Goal: Task Accomplishment & Management: Manage account settings

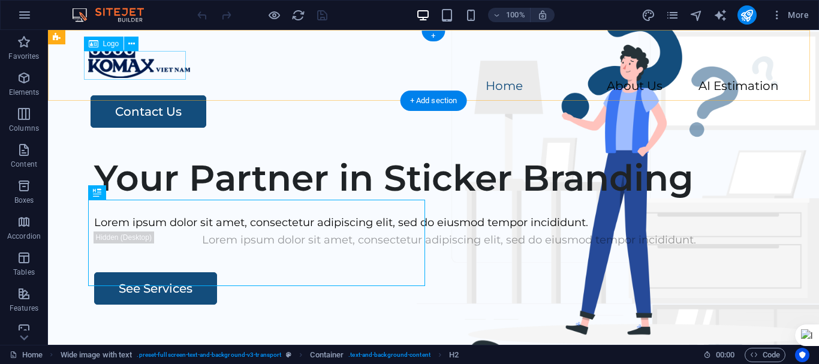
click at [141, 68] on div at bounding box center [433, 63] width 690 height 29
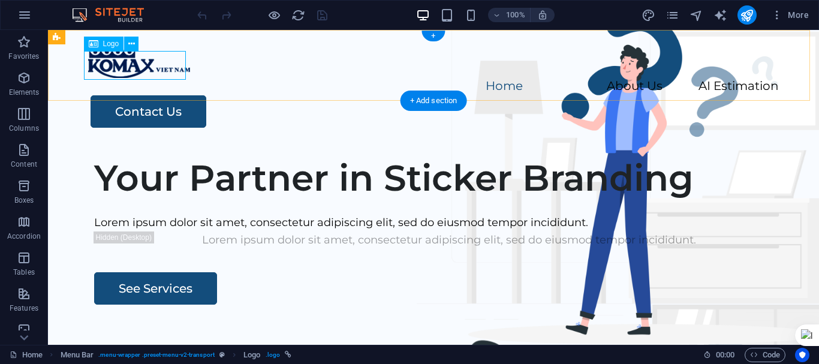
click at [113, 62] on div at bounding box center [433, 63] width 690 height 29
click at [130, 65] on div at bounding box center [433, 63] width 690 height 29
select select "px"
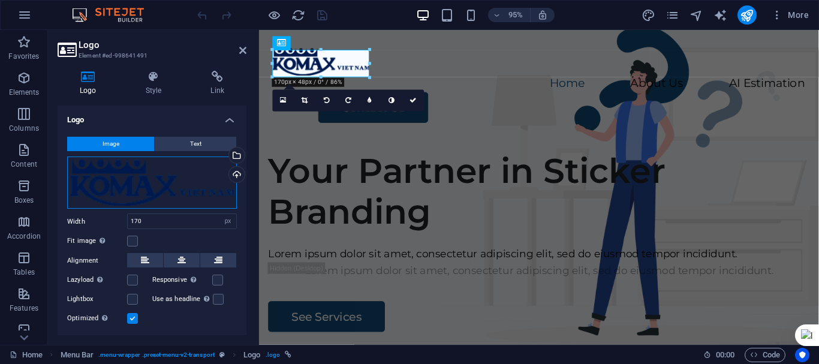
click at [203, 176] on div "Drag files here, click to choose files or select files from Files or our free s…" at bounding box center [152, 182] width 170 height 53
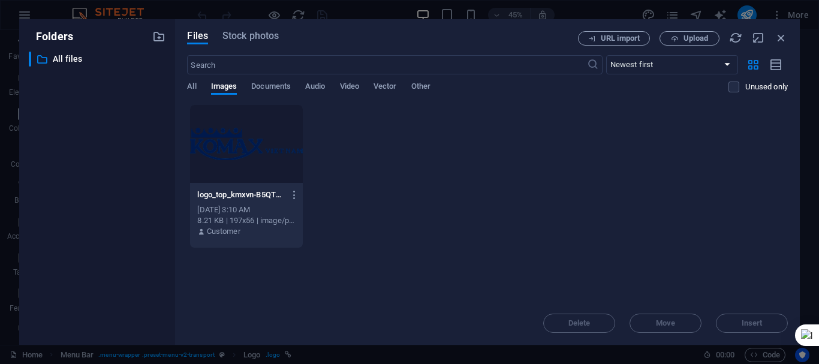
click at [255, 143] on div at bounding box center [246, 144] width 112 height 78
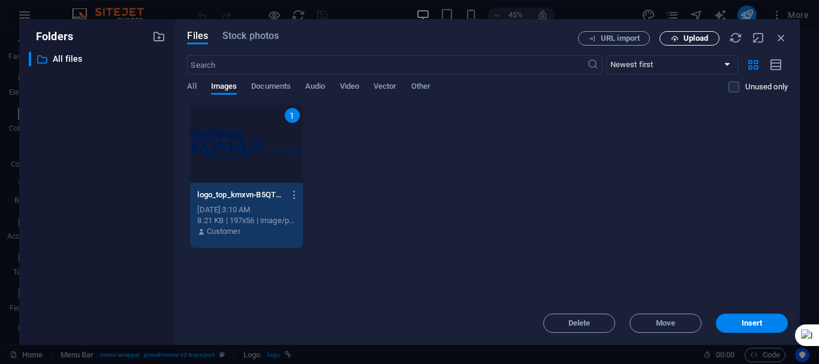
click at [701, 41] on span "Upload" at bounding box center [695, 38] width 25 height 7
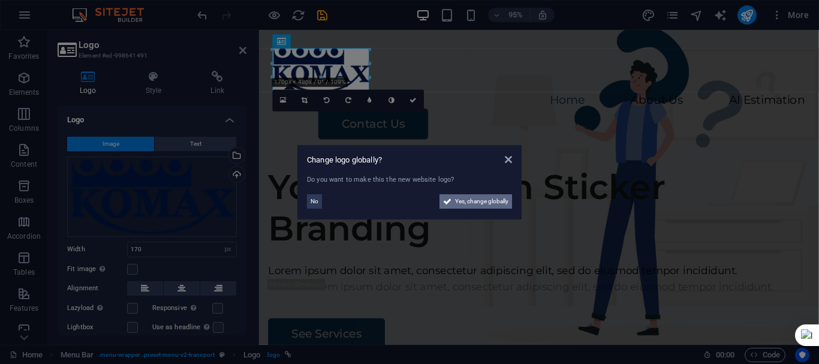
click at [479, 201] on span "Yes, change globally" at bounding box center [481, 201] width 53 height 14
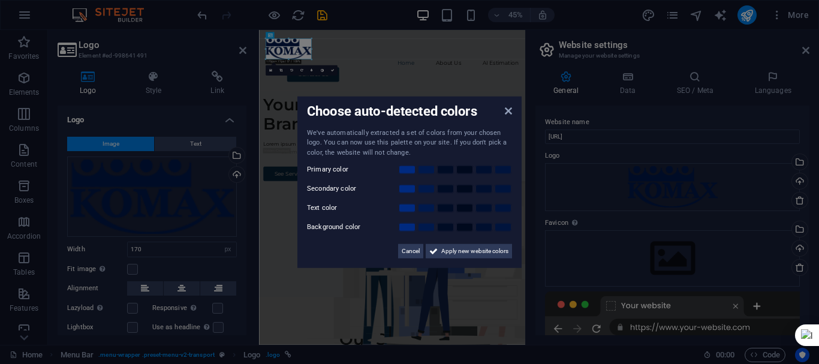
click at [802, 50] on aside "Choose auto-detected colors We've automatically extracted a set of colors from …" at bounding box center [409, 182] width 819 height 364
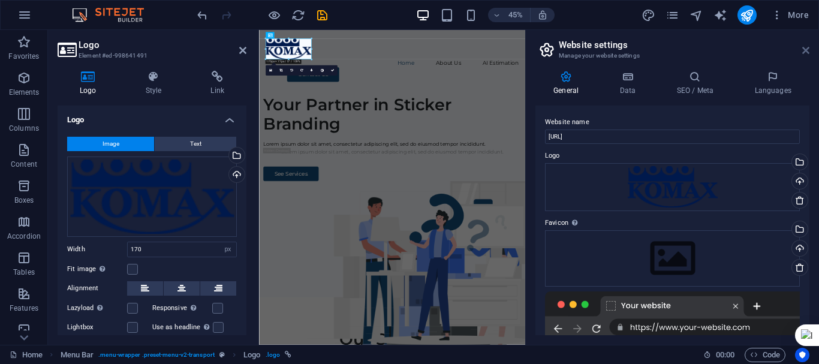
click at [805, 52] on icon at bounding box center [805, 51] width 7 height 10
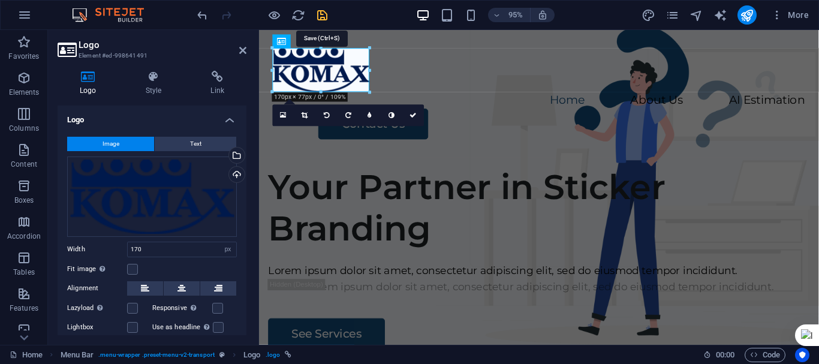
click at [322, 14] on icon "save" at bounding box center [322, 15] width 14 height 14
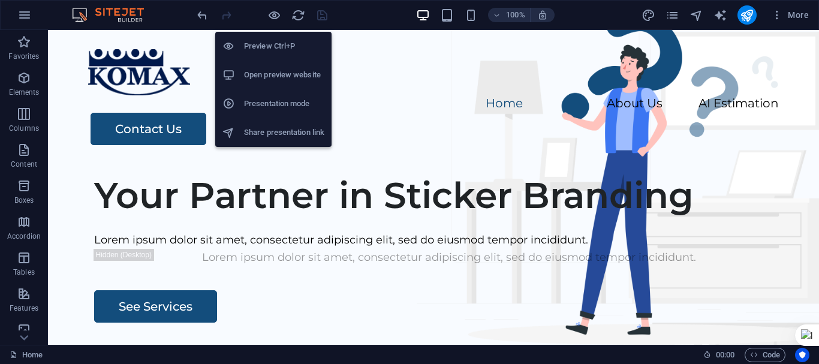
click at [289, 73] on h6 "Open preview website" at bounding box center [284, 75] width 80 height 14
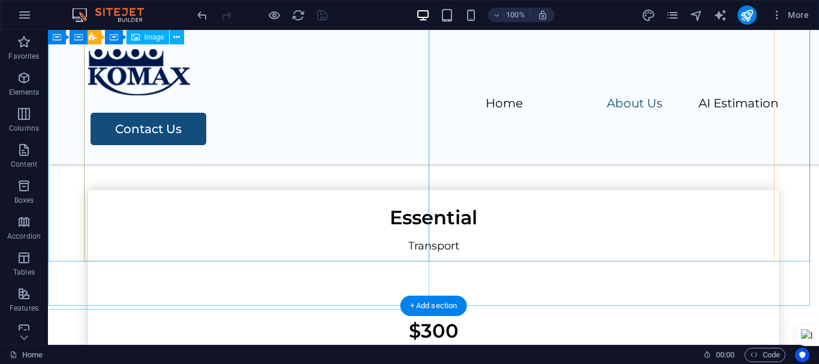
scroll to position [2428, 0]
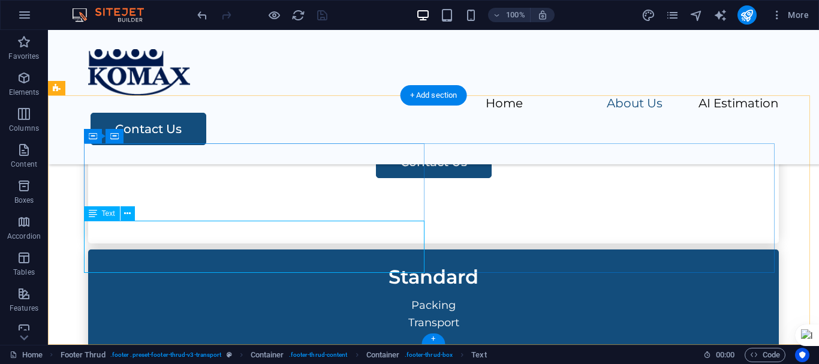
drag, startPoint x: 84, startPoint y: 230, endPoint x: 264, endPoint y: 230, distance: 179.8
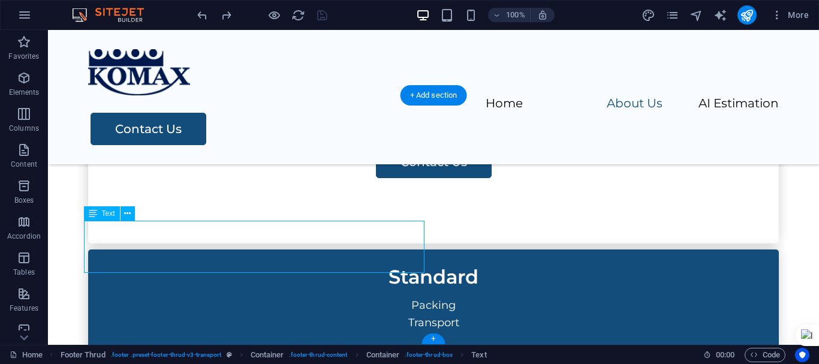
drag, startPoint x: 84, startPoint y: 229, endPoint x: 287, endPoint y: 232, distance: 202.6
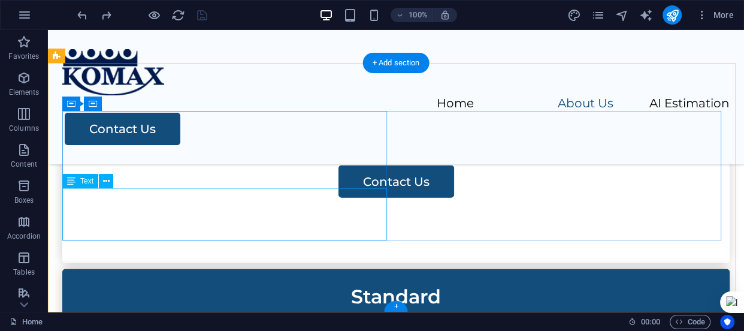
scroll to position [2477, 0]
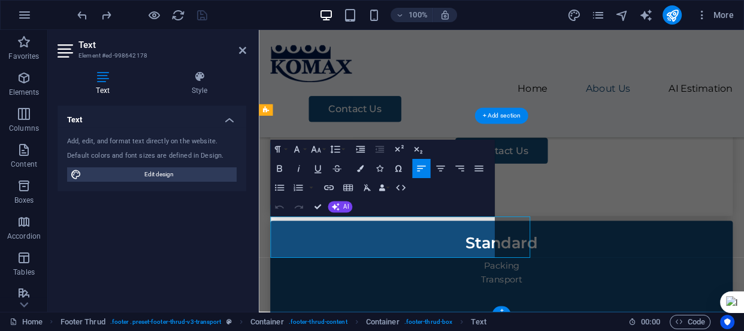
scroll to position [2402, 0]
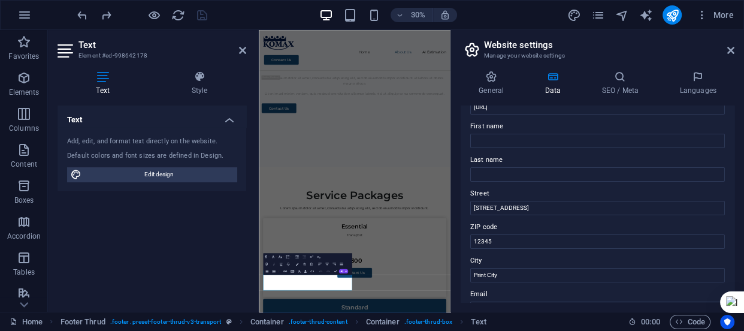
scroll to position [0, 0]
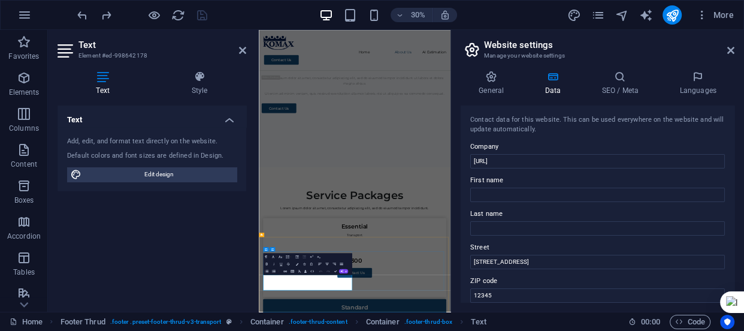
click at [731, 53] on icon at bounding box center [731, 51] width 7 height 10
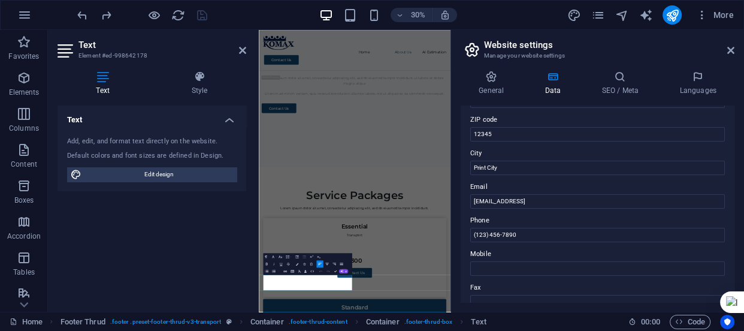
scroll to position [0, 0]
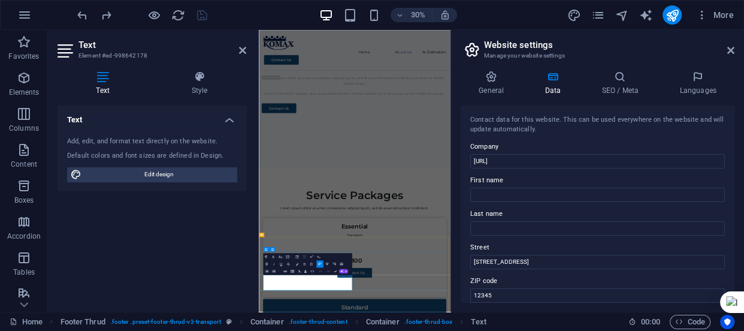
click at [733, 49] on icon at bounding box center [731, 51] width 7 height 10
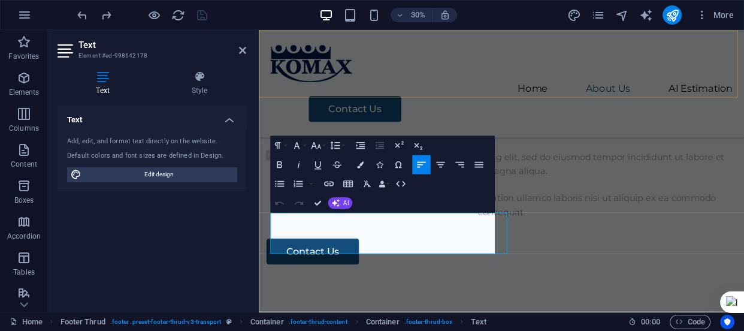
scroll to position [2407, 0]
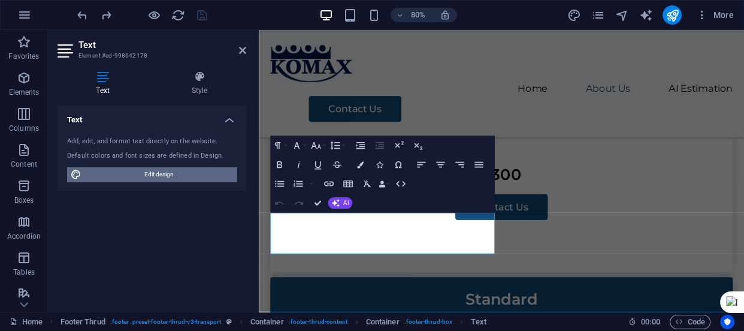
click at [174, 176] on span "Edit design" at bounding box center [159, 174] width 148 height 14
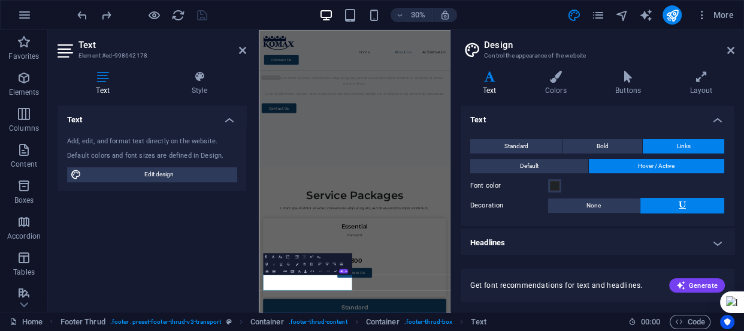
scroll to position [2, 0]
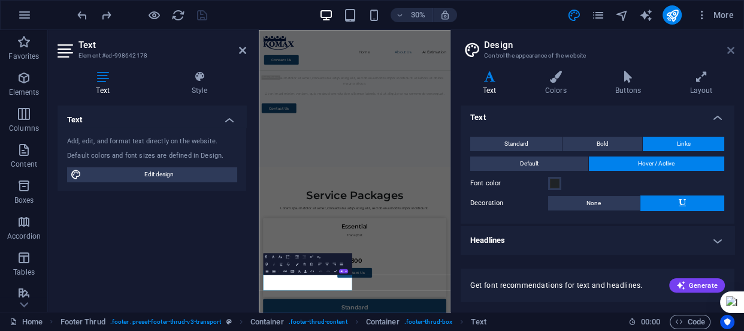
click at [729, 50] on icon at bounding box center [731, 51] width 7 height 10
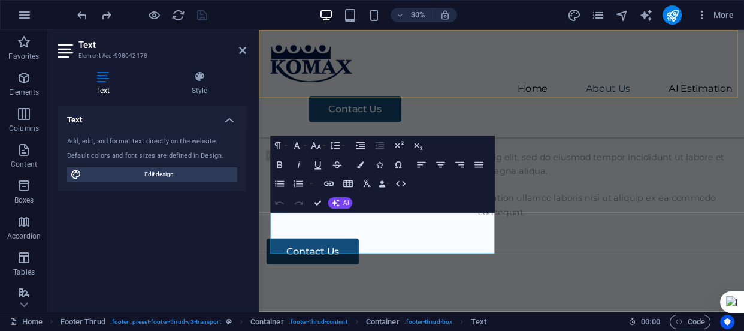
scroll to position [2407, 0]
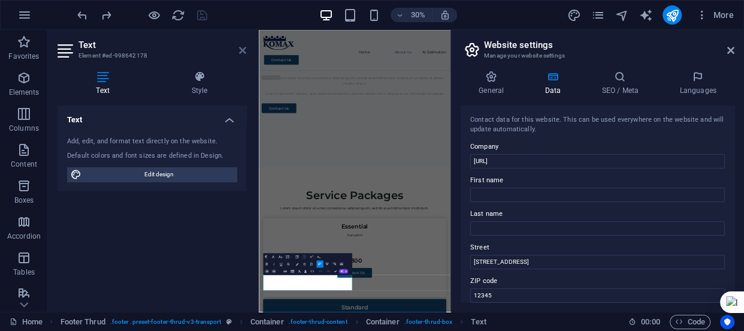
click at [239, 52] on icon at bounding box center [242, 51] width 7 height 10
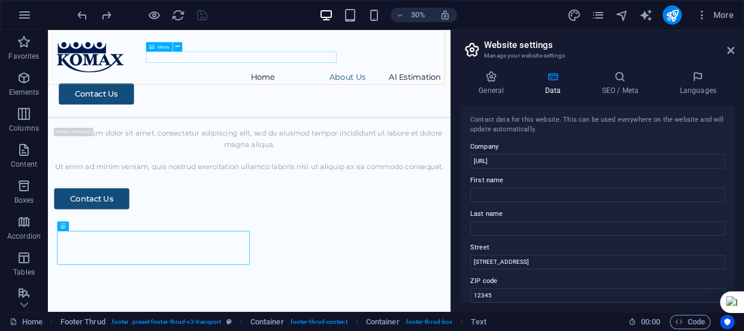
scroll to position [2326, 0]
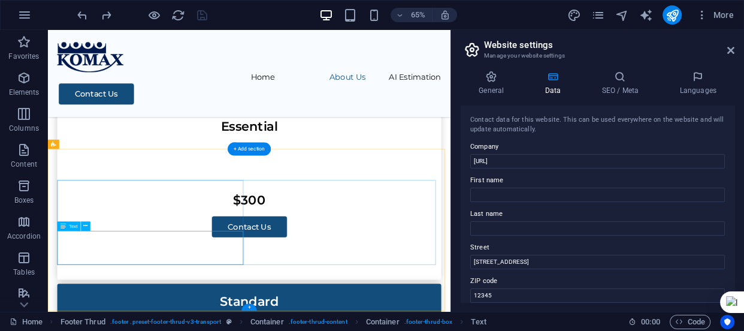
drag, startPoint x: 64, startPoint y: 363, endPoint x: 143, endPoint y: 367, distance: 79.8
drag, startPoint x: 65, startPoint y: 348, endPoint x: 156, endPoint y: 351, distance: 90.5
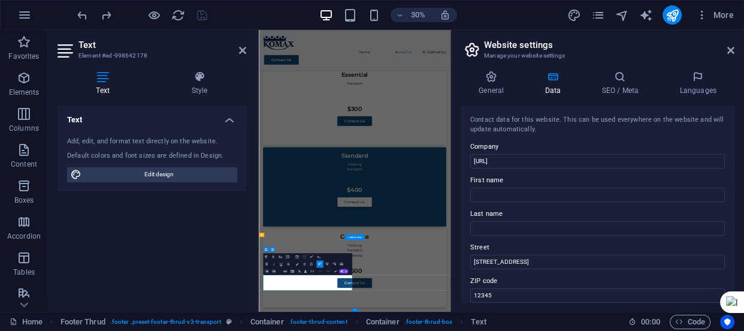
scroll to position [1821, 0]
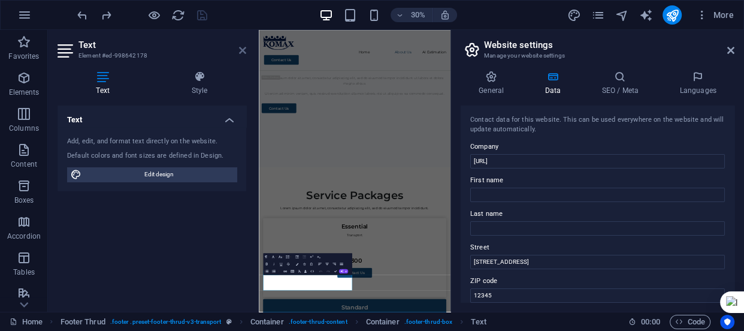
click at [244, 52] on icon at bounding box center [242, 51] width 7 height 10
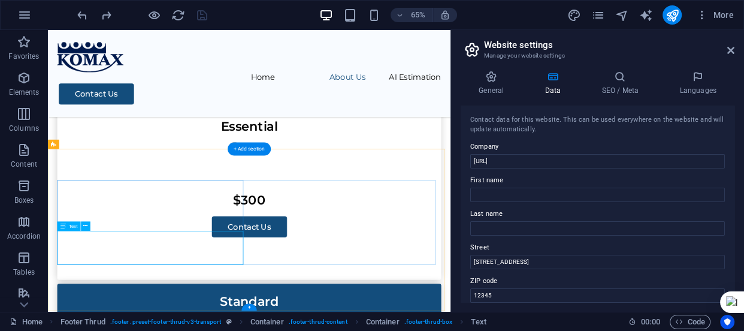
click at [86, 227] on icon at bounding box center [85, 226] width 4 height 8
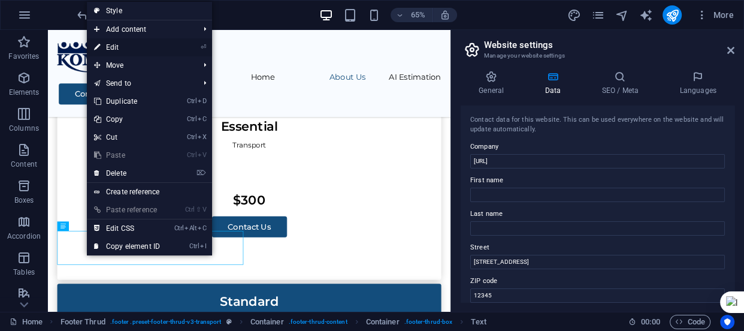
click at [127, 42] on link "⏎ Edit" at bounding box center [127, 47] width 80 height 18
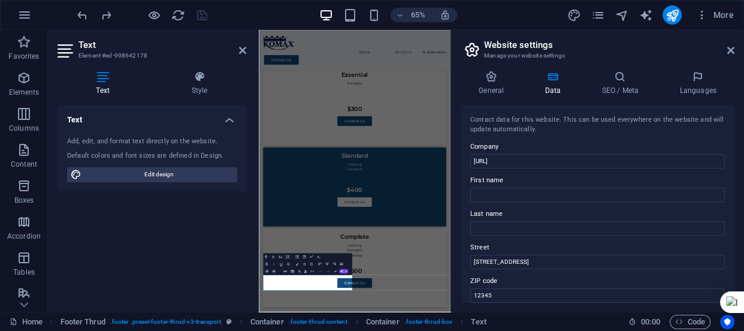
scroll to position [1821, 0]
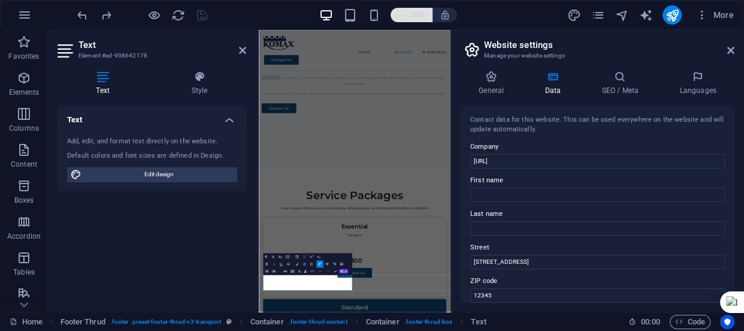
click at [402, 17] on icon "button" at bounding box center [400, 15] width 8 height 8
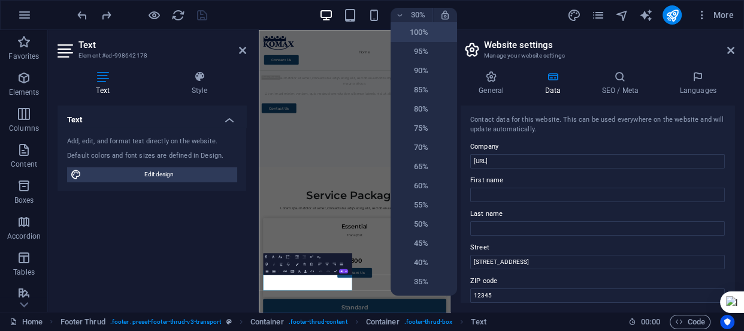
click at [422, 28] on h6 "100%" at bounding box center [413, 32] width 31 height 14
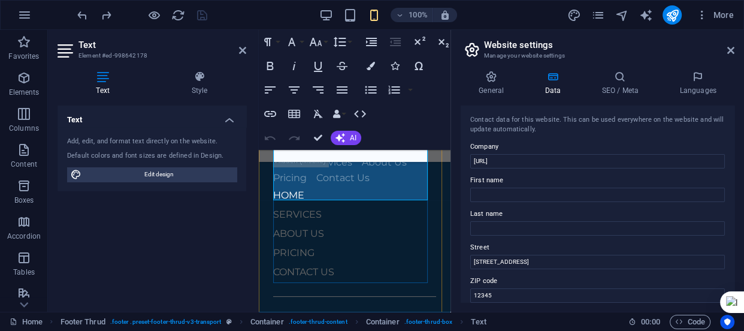
scroll to position [4266, 0]
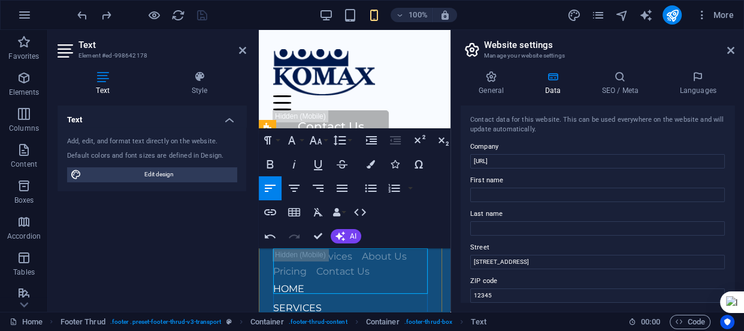
click at [300, 211] on span "Print City" at bounding box center [297, 205] width 44 height 11
click at [295, 211] on span "12345" at bounding box center [292, 205] width 26 height 11
click at [338, 227] on span "(123) 456-7890" at bounding box center [307, 220] width 68 height 11
click at [297, 213] on p at bounding box center [354, 206] width 163 height 16
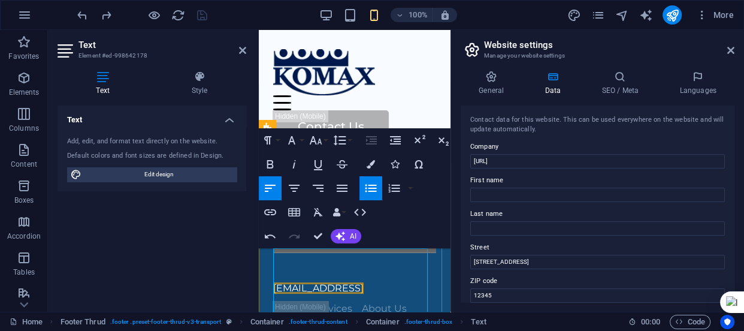
click at [311, 213] on p at bounding box center [354, 206] width 163 height 16
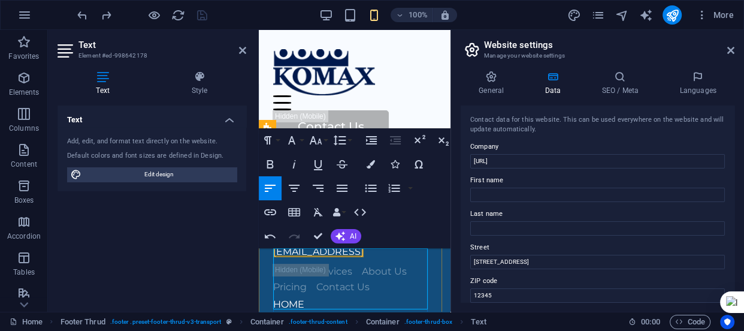
click at [309, 228] on p "[STREET_ADDRESS][PERSON_NAME][PERSON_NAME]" at bounding box center [354, 213] width 163 height 31
click at [282, 244] on p at bounding box center [354, 236] width 163 height 16
click at [316, 228] on p "[STREET_ADDRESS][PERSON_NAME][PERSON_NAME]" at bounding box center [354, 213] width 163 height 31
click at [299, 244] on p at bounding box center [354, 236] width 163 height 16
click at [276, 227] on link "[STREET_ADDRESS][PERSON_NAME][PERSON_NAME]" at bounding box center [348, 213] width 151 height 26
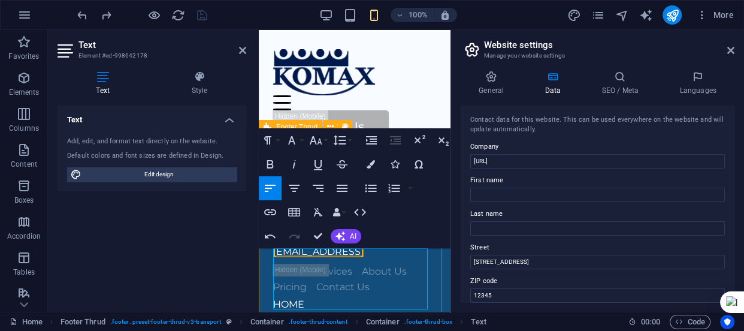
click at [266, 257] on div "Quarter 1B, [GEOGRAPHIC_DATA][PERSON_NAME], [GEOGRAPHIC_DATA][PERSON_NAME] [EMA…" at bounding box center [355, 277] width 192 height 386
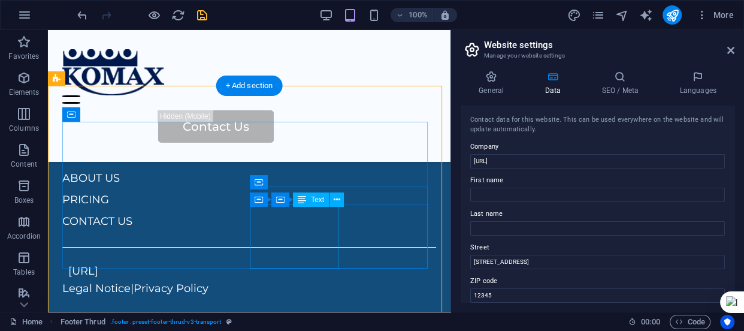
scroll to position [2989, 0]
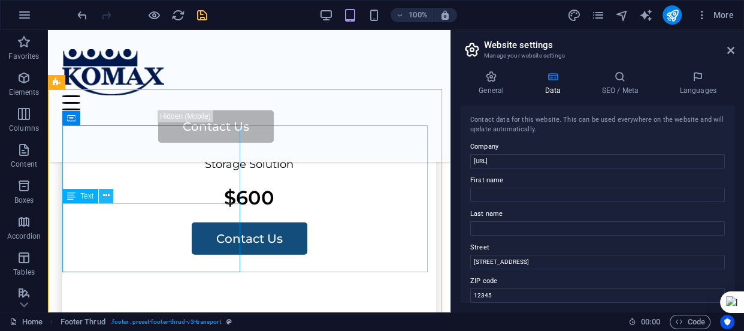
click at [107, 198] on icon at bounding box center [106, 195] width 7 height 13
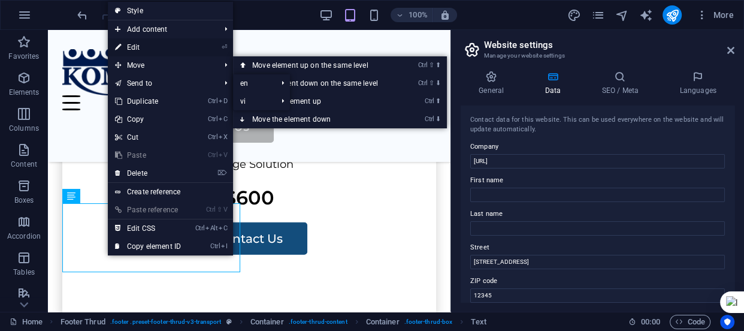
click at [156, 50] on link "⏎ Edit" at bounding box center [148, 47] width 80 height 18
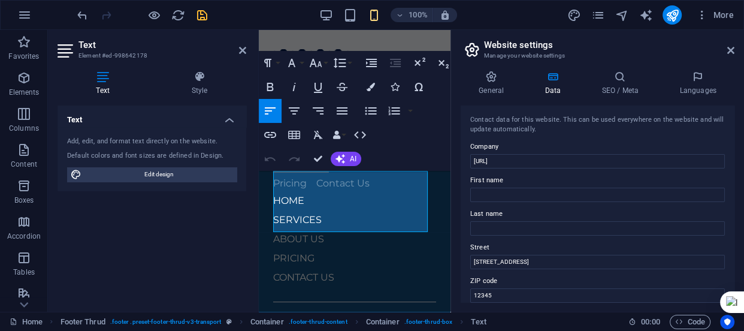
scroll to position [4343, 0]
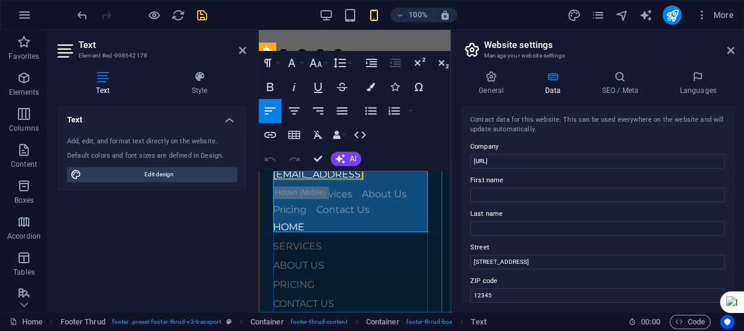
click at [277, 149] on link "[STREET_ADDRESS][PERSON_NAME][PERSON_NAME]" at bounding box center [348, 136] width 151 height 26
click at [286, 167] on p at bounding box center [354, 159] width 163 height 16
click at [375, 167] on p "[PHONE_NUMBER]" at bounding box center [354, 159] width 163 height 16
click at [354, 151] on p "[STREET_ADDRESS][PERSON_NAME][PERSON_NAME]" at bounding box center [354, 135] width 163 height 31
click at [201, 17] on icon "save" at bounding box center [202, 15] width 14 height 14
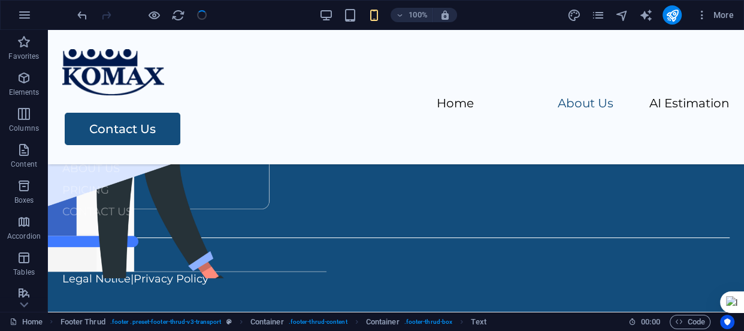
checkbox input "false"
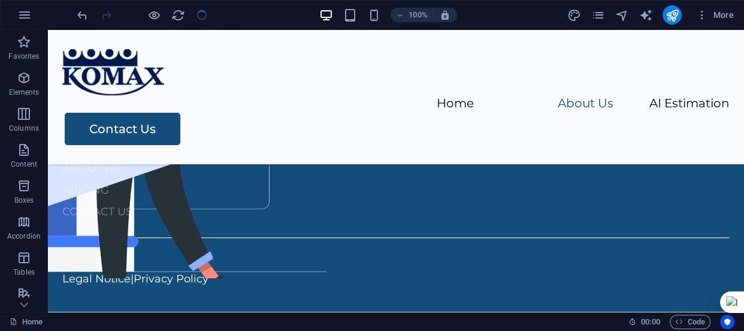
scroll to position [2477, 0]
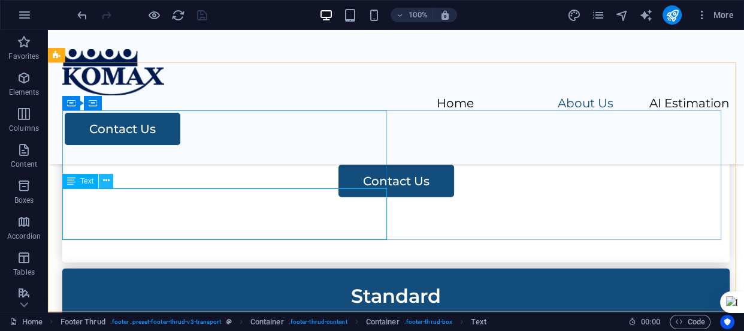
click at [106, 180] on icon at bounding box center [106, 180] width 7 height 13
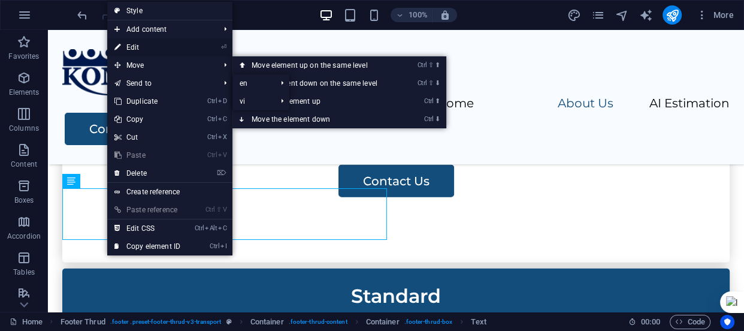
click at [156, 47] on link "⏎ Edit" at bounding box center [147, 47] width 80 height 18
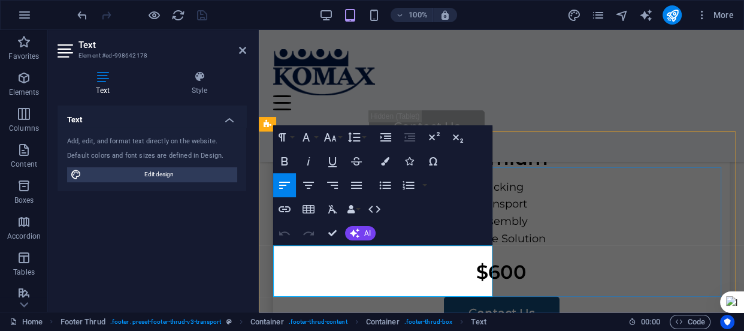
drag, startPoint x: 274, startPoint y: 270, endPoint x: 360, endPoint y: 272, distance: 85.7
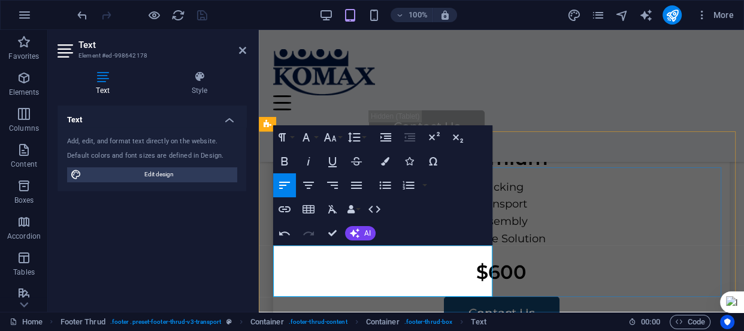
drag, startPoint x: 330, startPoint y: 253, endPoint x: 395, endPoint y: 256, distance: 65.4
drag, startPoint x: 349, startPoint y: 268, endPoint x: 271, endPoint y: 270, distance: 78.5
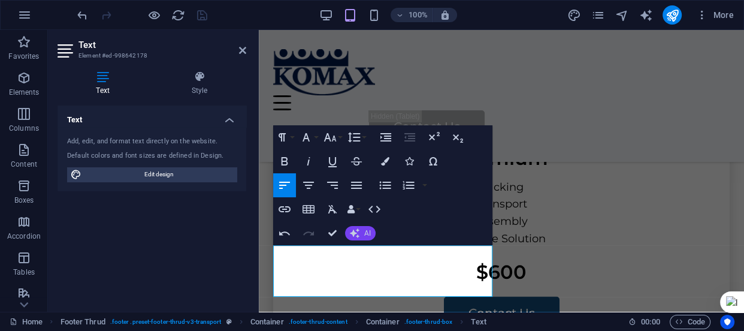
click at [361, 228] on button "AI" at bounding box center [360, 233] width 31 height 14
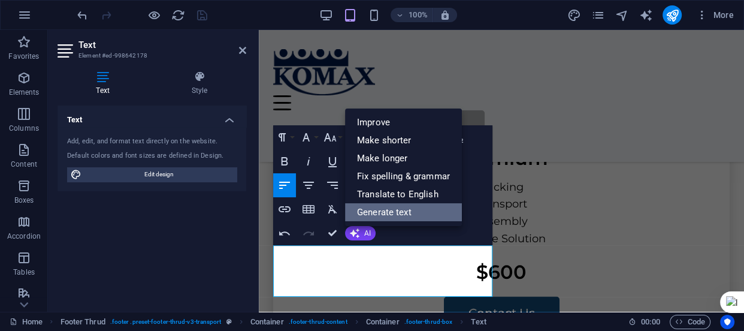
click at [395, 210] on link "Generate text" at bounding box center [403, 212] width 117 height 18
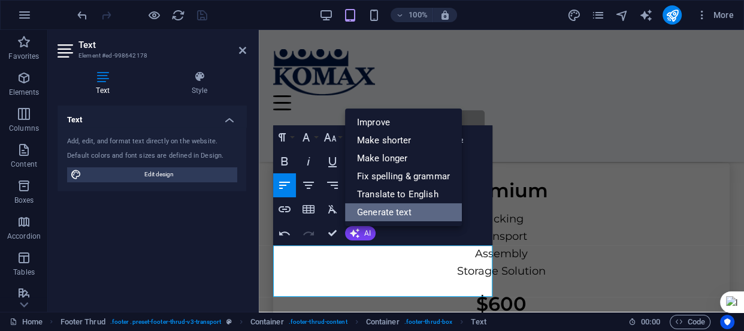
select select "English"
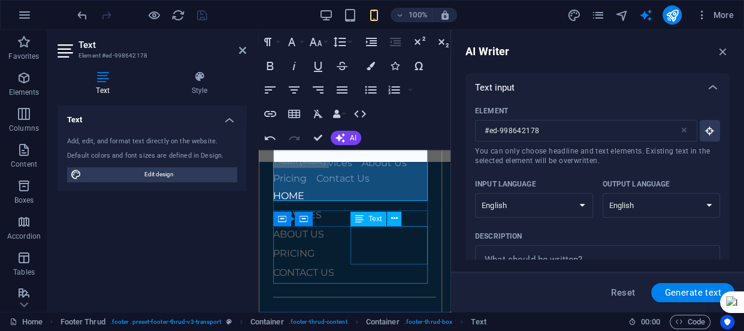
scroll to position [0, 0]
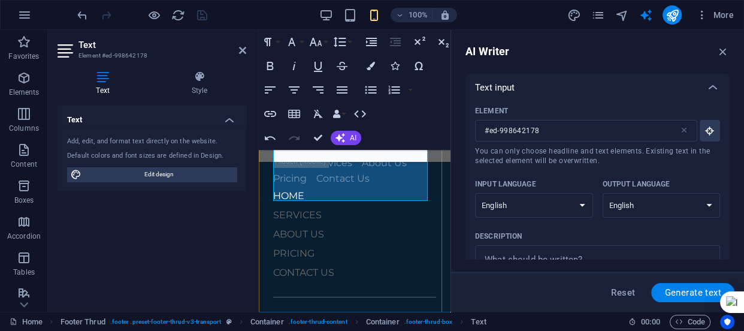
click at [259, 271] on div "Quarter [STREET_ADDRESS][PERSON_NAME][PERSON_NAME] [PHONE_NUMBER] [EMAIL_ADDRES…" at bounding box center [355, 168] width 192 height 386
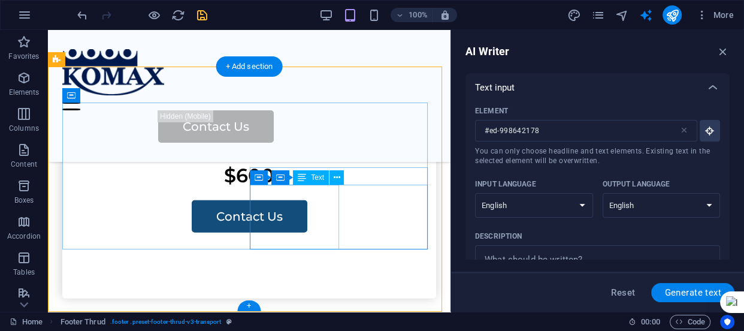
scroll to position [3011, 0]
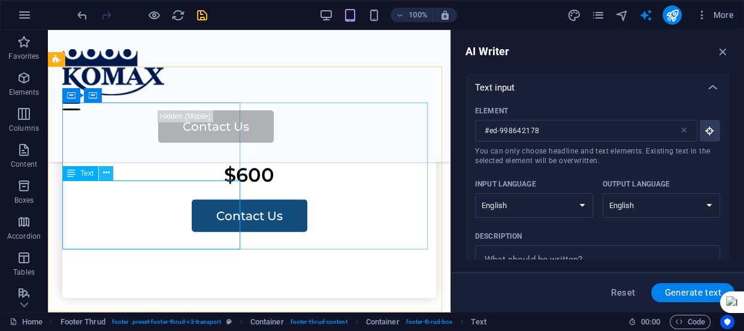
click at [109, 174] on button at bounding box center [106, 173] width 14 height 14
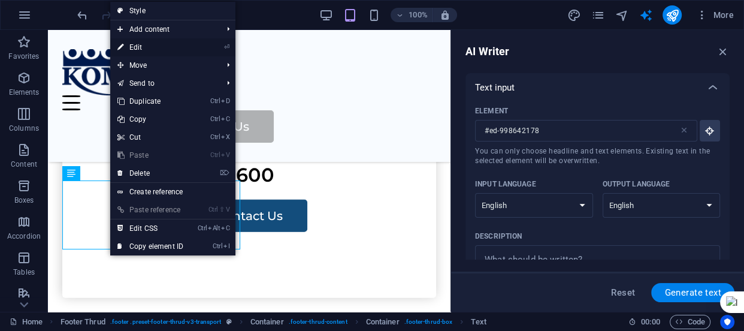
click at [163, 42] on link "⏎ Edit" at bounding box center [150, 47] width 80 height 18
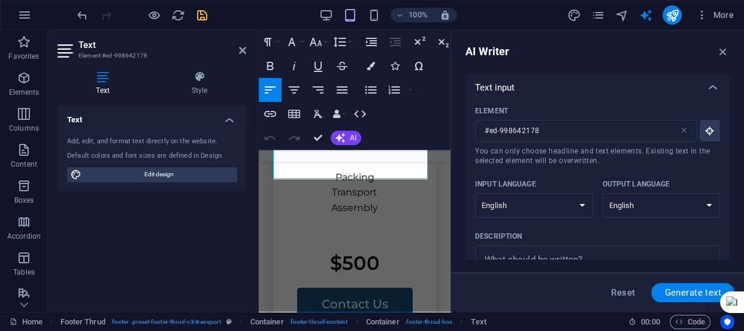
scroll to position [4375, 0]
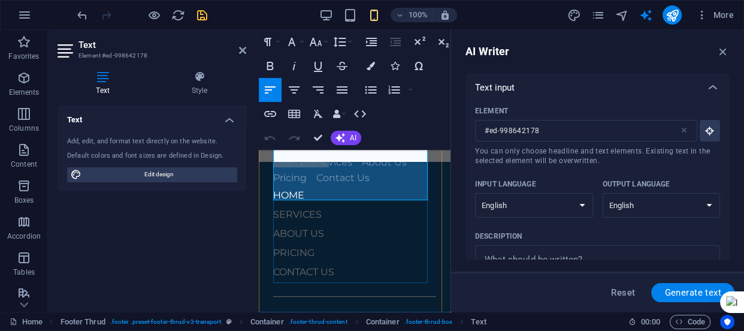
click at [337, 132] on link "[PHONE_NUMBER]" at bounding box center [312, 127] width 78 height 10
drag, startPoint x: 351, startPoint y: 176, endPoint x: 271, endPoint y: 176, distance: 79.1
click at [271, 176] on div "Quarter [STREET_ADDRESS][PERSON_NAME][PERSON_NAME] [PHONE_NUMBER] [EMAIL_ADDRES…" at bounding box center [355, 168] width 192 height 386
click at [335, 132] on link "[PHONE_NUMBER]" at bounding box center [312, 127] width 78 height 10
drag, startPoint x: 274, startPoint y: 176, endPoint x: 348, endPoint y: 173, distance: 73.7
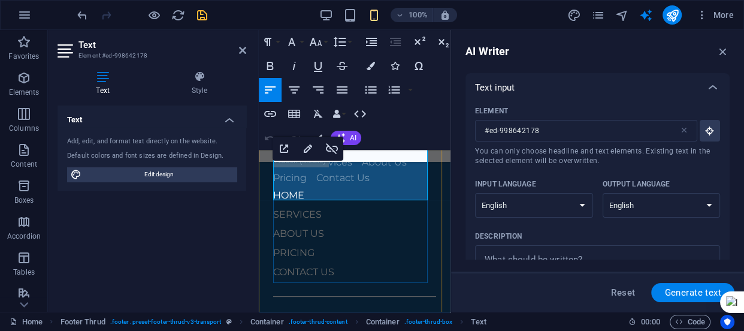
click at [348, 135] on p "[PHONE_NUMBER]" at bounding box center [354, 127] width 163 height 16
click at [308, 151] on icon "button" at bounding box center [308, 148] width 14 height 14
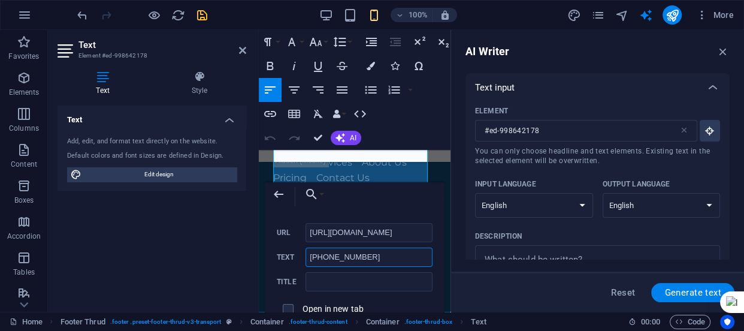
scroll to position [0, 0]
click at [390, 256] on input "[PHONE_NUMBER]" at bounding box center [369, 257] width 127 height 19
drag, startPoint x: 310, startPoint y: 231, endPoint x: 438, endPoint y: 234, distance: 127.7
click at [438, 234] on div "Back Choose Link Home (en) Legal Notice (en) Privacy (en) Subpage (en) AI Estim…" at bounding box center [355, 264] width 180 height 165
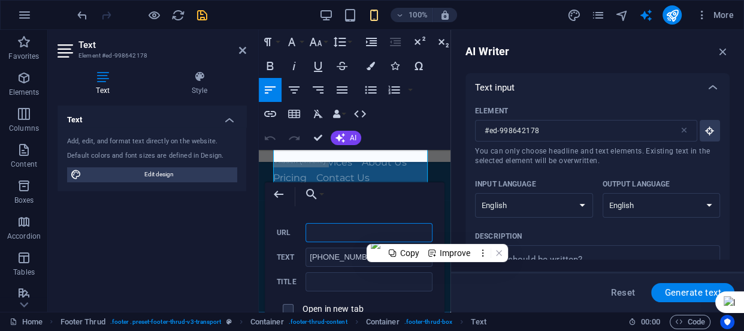
scroll to position [0, 0]
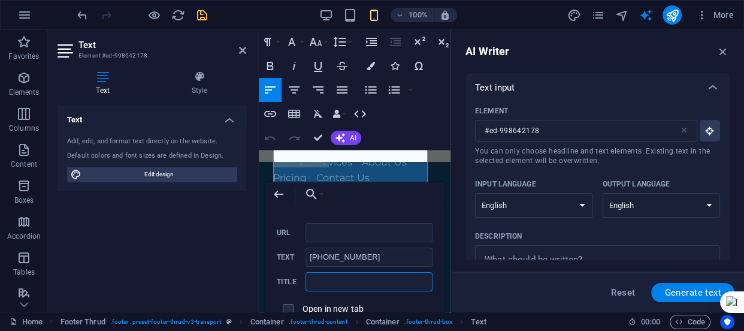
click at [369, 278] on input "text" at bounding box center [369, 281] width 127 height 19
click at [404, 258] on input "[PHONE_NUMBER]" at bounding box center [369, 257] width 127 height 19
click at [268, 244] on div "Back Choose Link Home (en) Legal Notice (en) Privacy (en) Subpage (en) AI Estim…" at bounding box center [355, 264] width 180 height 165
click at [365, 209] on div "Back Choose Link Home (en) Legal Notice (en) Privacy (en) Subpage (en) AI Estim…" at bounding box center [355, 196] width 180 height 29
click at [445, 183] on div "Back Choose Link Home (en) Legal Notice (en) Privacy (en) Subpage (en) AI Estim…" at bounding box center [355, 264] width 180 height 165
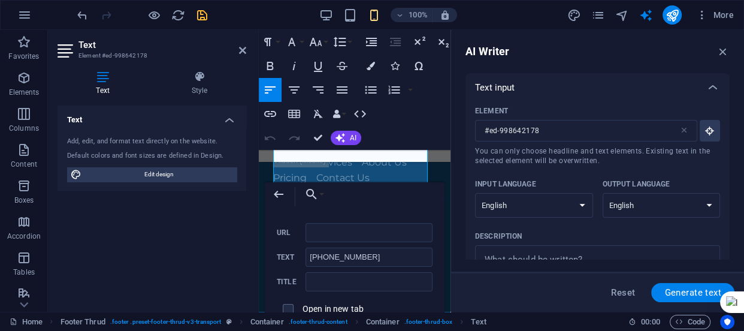
click at [405, 126] on div "Paragraph Format Normal Heading 1 Heading 2 Heading 3 Heading 4 Heading 5 Headi…" at bounding box center [361, 90] width 204 height 120
drag, startPoint x: 275, startPoint y: 231, endPoint x: 427, endPoint y: 74, distance: 218.3
click at [274, 230] on div "Back Choose Link Home (en) Legal Notice (en) Privacy (en) Subpage (en) AI Estim…" at bounding box center [355, 264] width 180 height 165
click at [203, 15] on icon "save" at bounding box center [202, 15] width 14 height 14
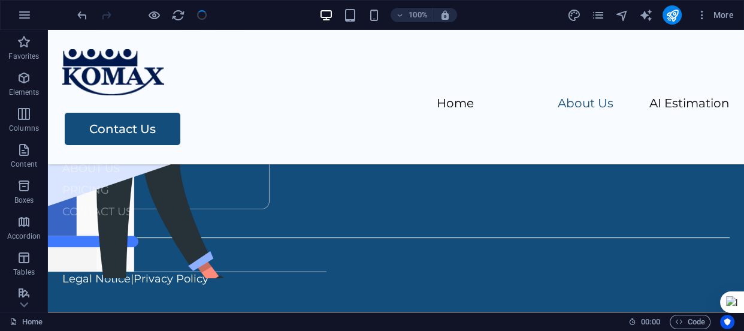
scroll to position [2477, 0]
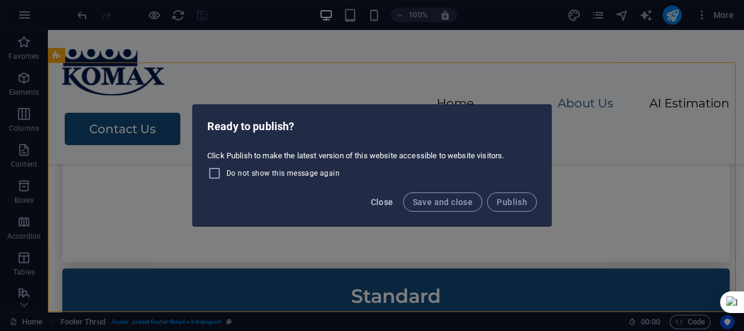
click at [387, 204] on span "Close" at bounding box center [382, 202] width 23 height 10
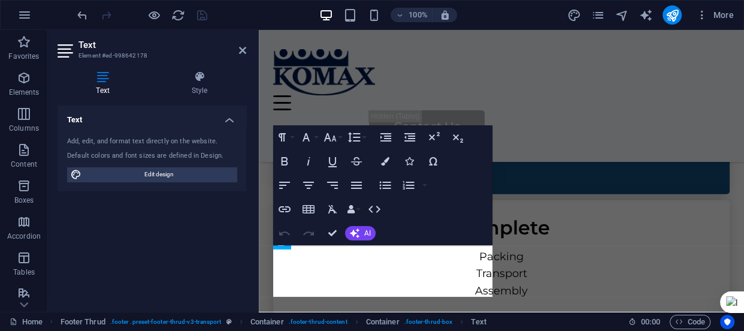
scroll to position [2817, 0]
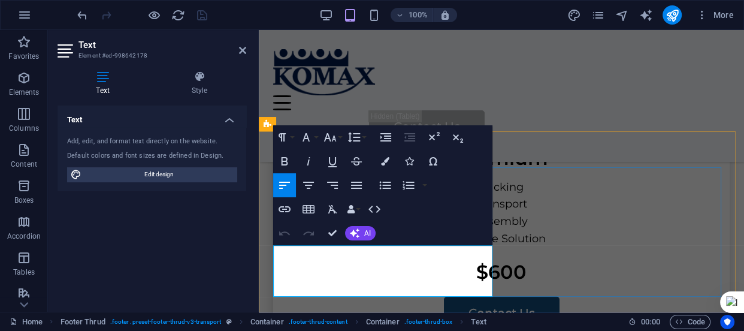
drag, startPoint x: 346, startPoint y: 271, endPoint x: 271, endPoint y: 269, distance: 74.9
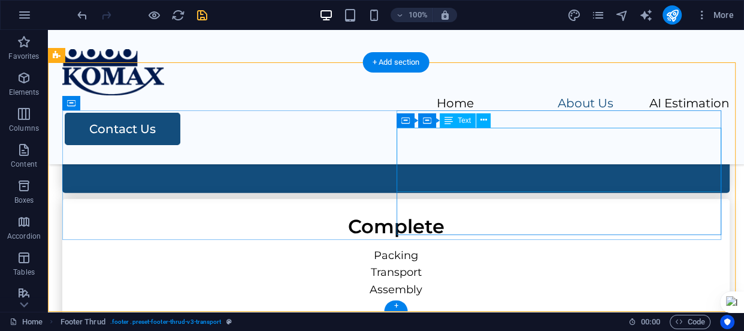
scroll to position [2477, 0]
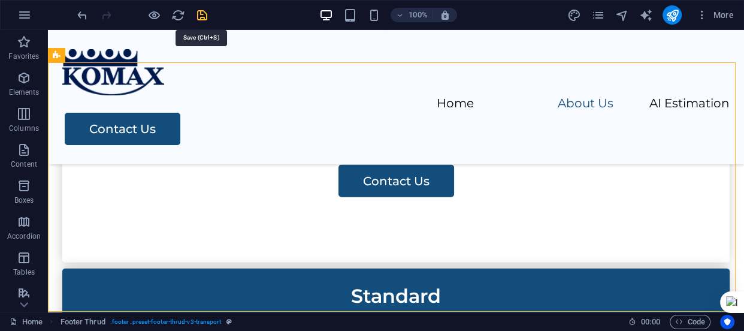
click at [201, 14] on icon "save" at bounding box center [202, 15] width 14 height 14
checkbox input "false"
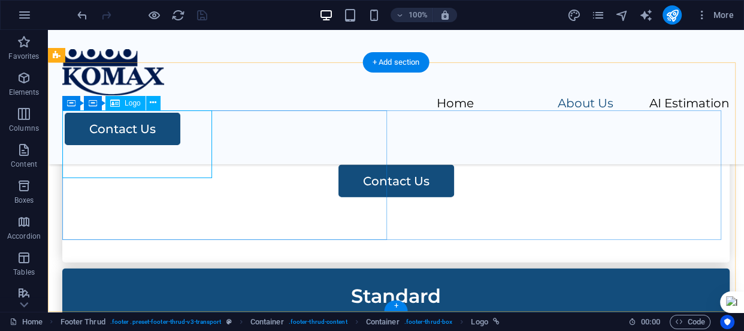
select select "px"
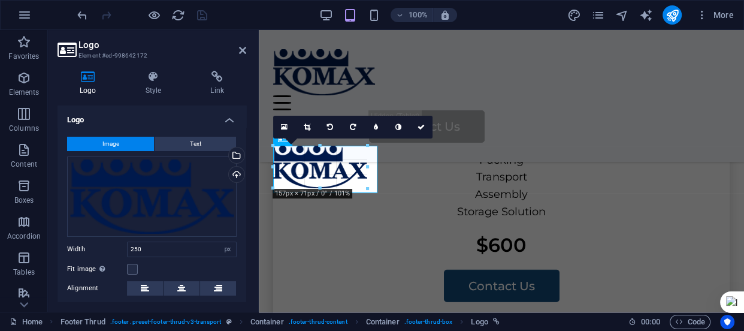
scroll to position [2839, 0]
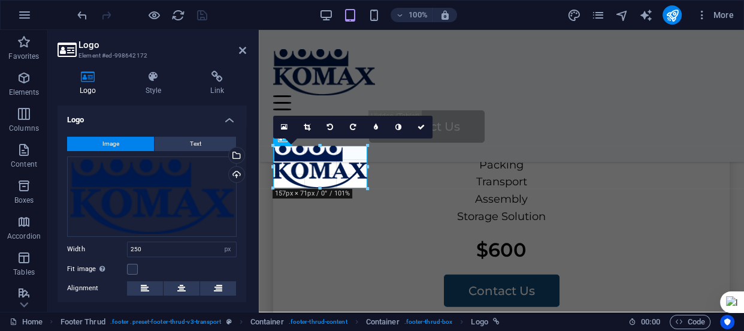
drag, startPoint x: 421, startPoint y: 204, endPoint x: 106, endPoint y: 140, distance: 321.8
type input "158"
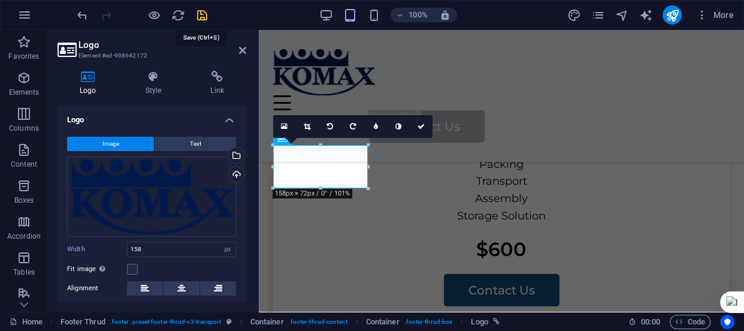
click at [204, 14] on icon "save" at bounding box center [202, 15] width 14 height 14
checkbox input "false"
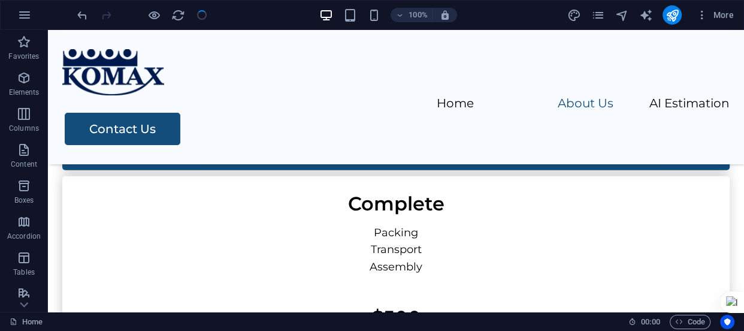
scroll to position [2477, 0]
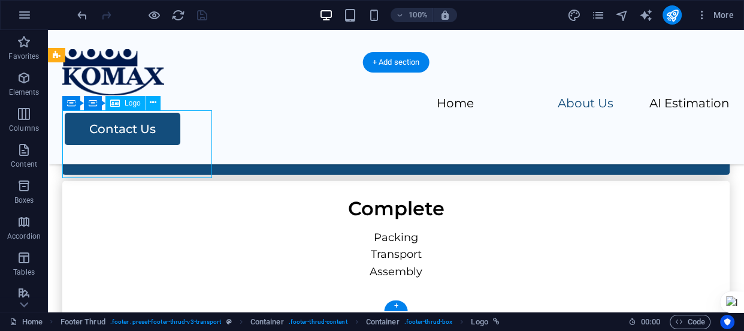
select select "px"
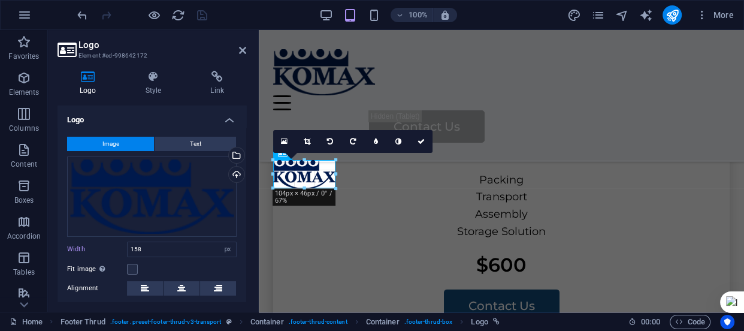
drag, startPoint x: 370, startPoint y: 196, endPoint x: 72, endPoint y: 146, distance: 302.0
type input "107"
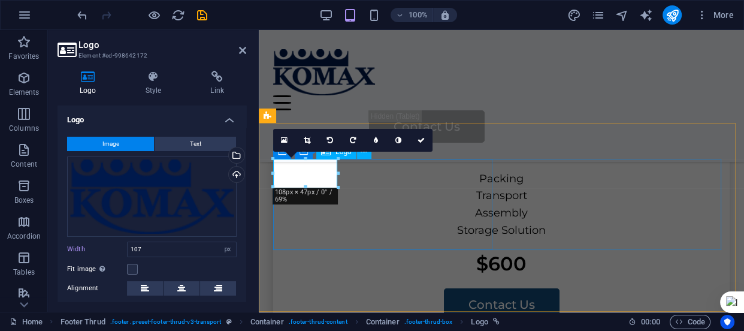
scroll to position [2826, 0]
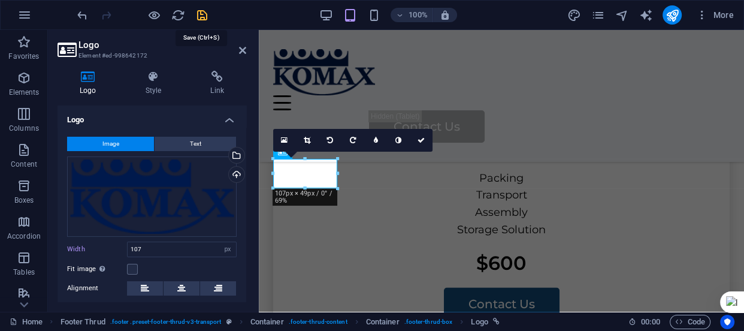
click at [202, 17] on icon "save" at bounding box center [202, 15] width 14 height 14
checkbox input "false"
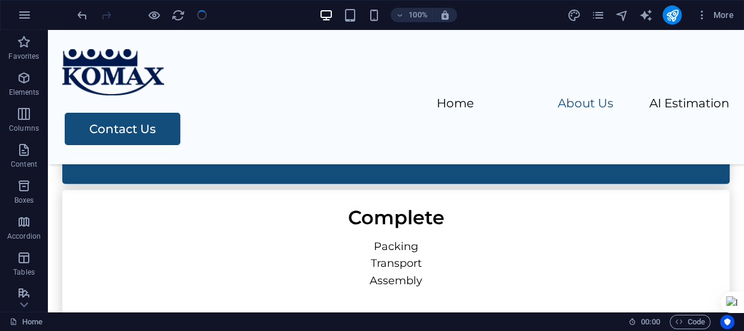
scroll to position [2477, 0]
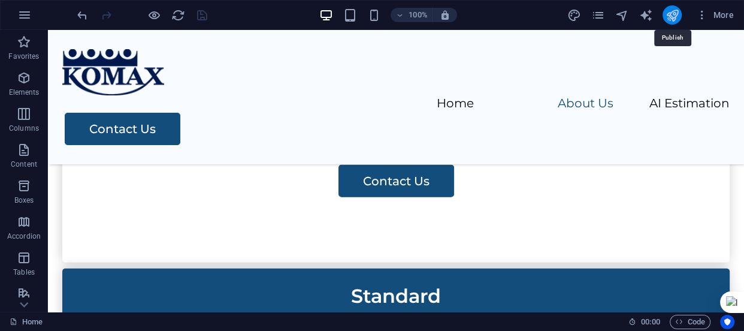
click at [677, 14] on icon "publish" at bounding box center [672, 15] width 14 height 14
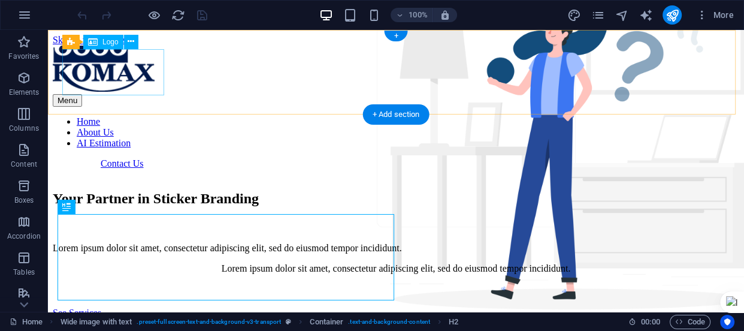
click at [119, 73] on div at bounding box center [396, 70] width 687 height 49
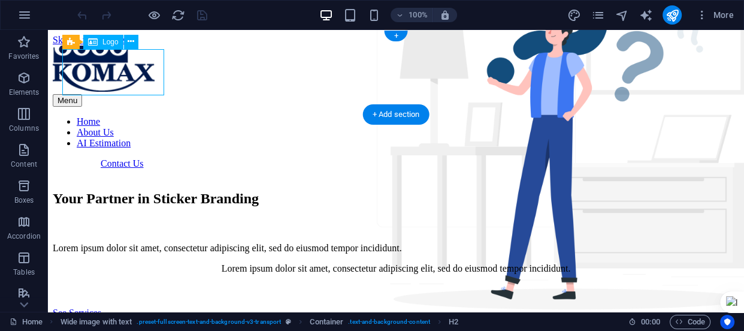
click at [119, 73] on div at bounding box center [396, 70] width 687 height 49
select select "px"
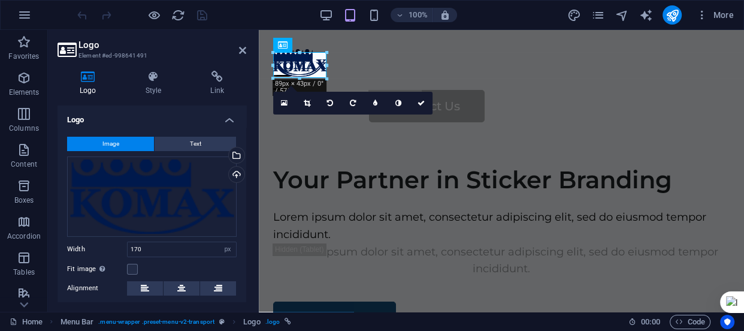
drag, startPoint x: 375, startPoint y: 95, endPoint x: 325, endPoint y: 67, distance: 57.7
type input "88"
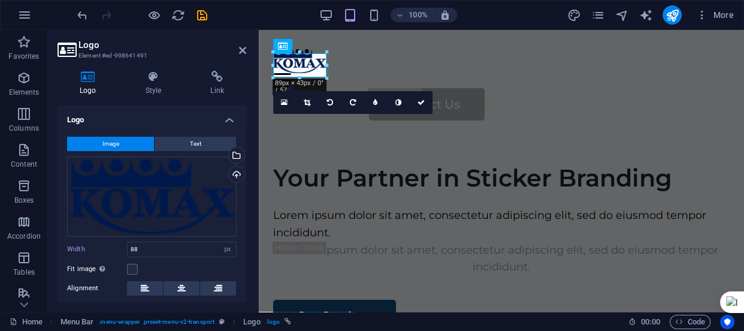
click at [325, 67] on div at bounding box center [327, 65] width 4 height 26
click at [354, 67] on div "Menu Home About Us AI Estimation Contact Us" at bounding box center [501, 85] width 485 height 110
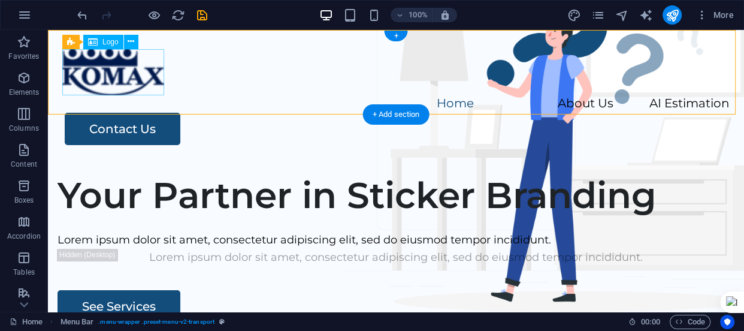
click at [145, 70] on div at bounding box center [396, 72] width 668 height 46
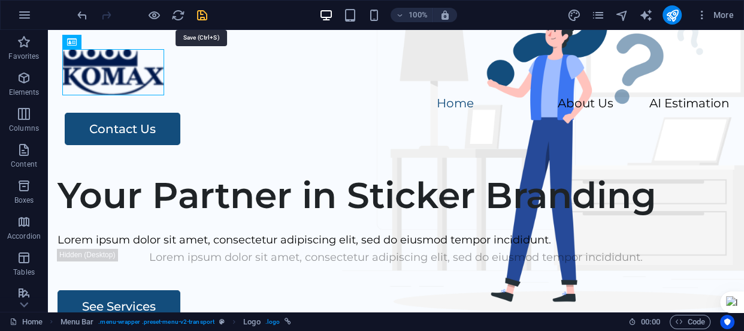
click at [200, 16] on icon "save" at bounding box center [202, 15] width 14 height 14
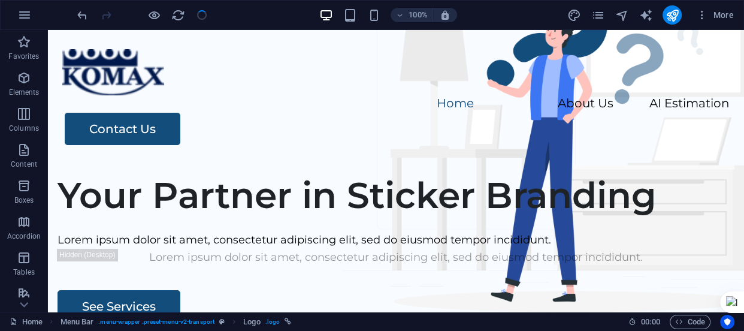
checkbox input "false"
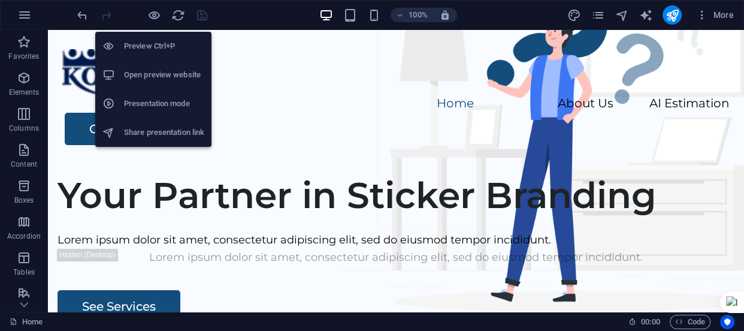
click at [166, 73] on h6 "Open preview website" at bounding box center [164, 75] width 80 height 14
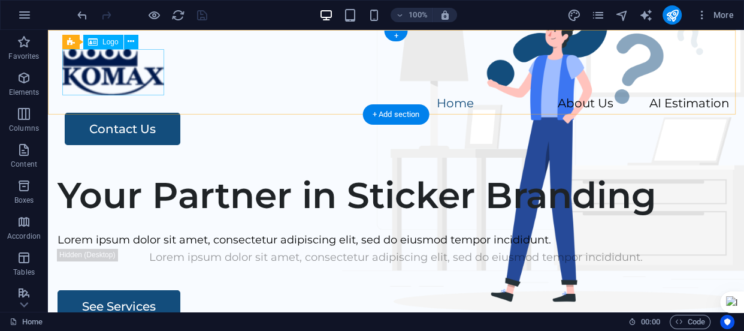
click at [119, 67] on div at bounding box center [396, 72] width 668 height 46
click at [119, 65] on div at bounding box center [396, 72] width 668 height 46
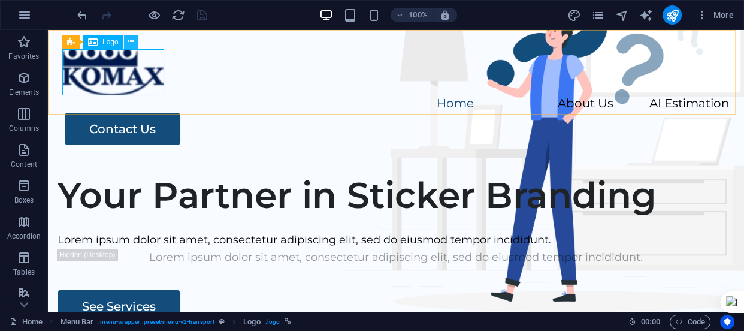
click at [131, 44] on icon at bounding box center [131, 41] width 7 height 13
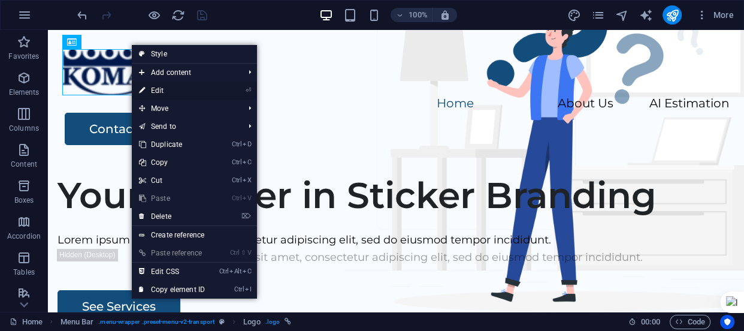
click at [171, 88] on link "⏎ Edit" at bounding box center [172, 91] width 80 height 18
select select "px"
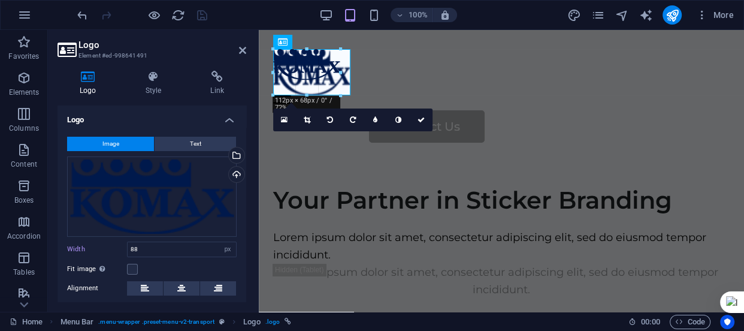
type input "128"
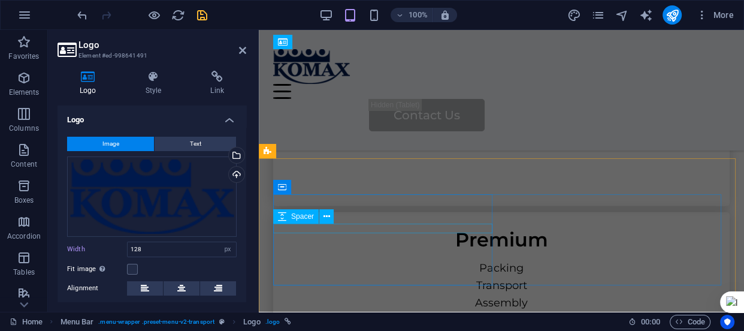
scroll to position [2778, 0]
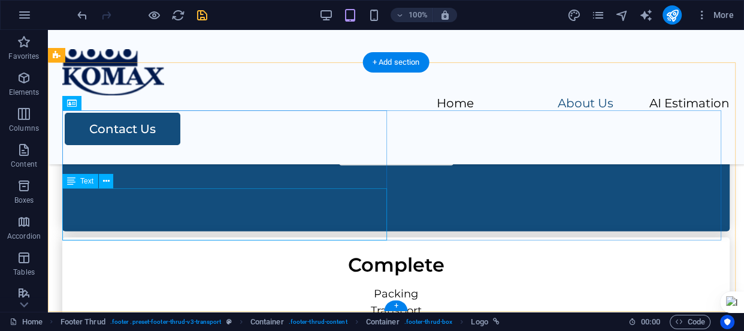
scroll to position [2477, 0]
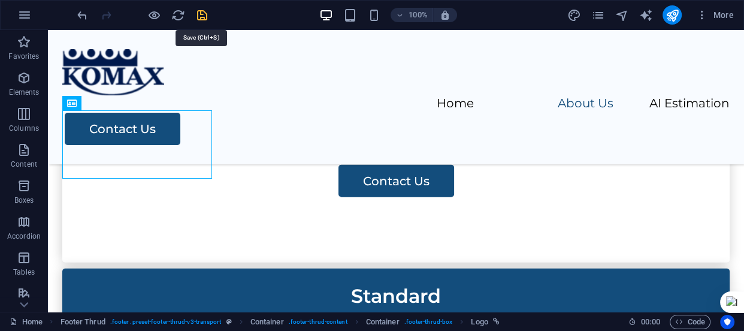
click at [201, 19] on icon "save" at bounding box center [202, 15] width 14 height 14
checkbox input "false"
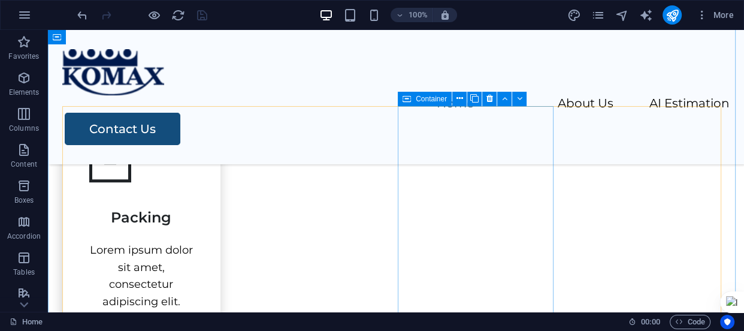
scroll to position [516, 0]
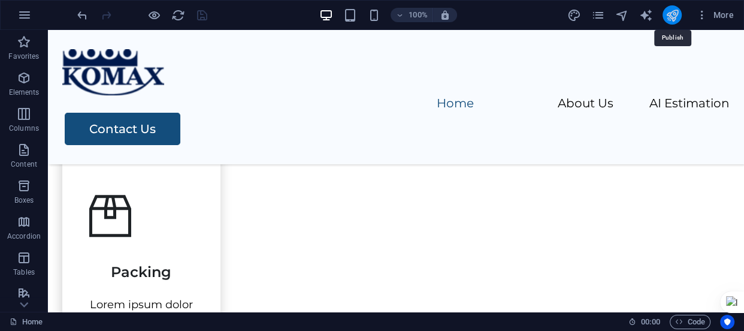
click at [671, 14] on icon "publish" at bounding box center [672, 15] width 14 height 14
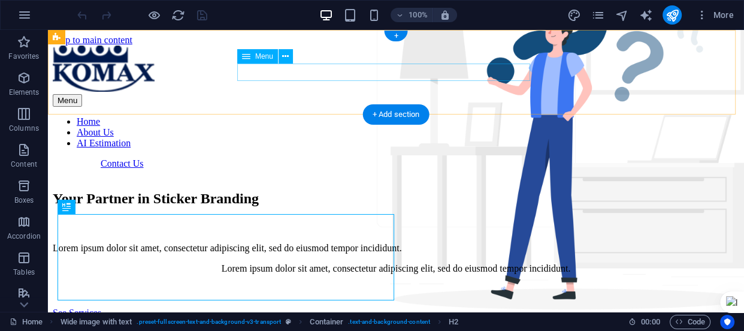
click at [449, 116] on nav "Home About Us AI Estimation" at bounding box center [396, 132] width 687 height 32
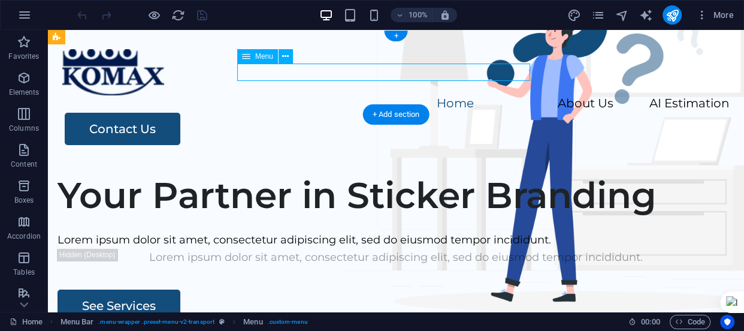
click at [449, 95] on nav "Home About Us AI Estimation" at bounding box center [396, 103] width 668 height 17
select select
select select "4"
select select
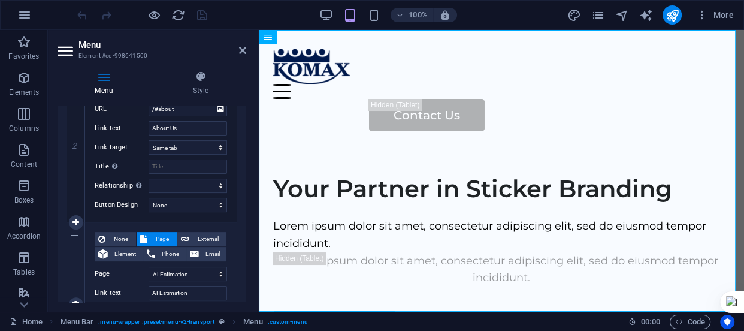
scroll to position [436, 0]
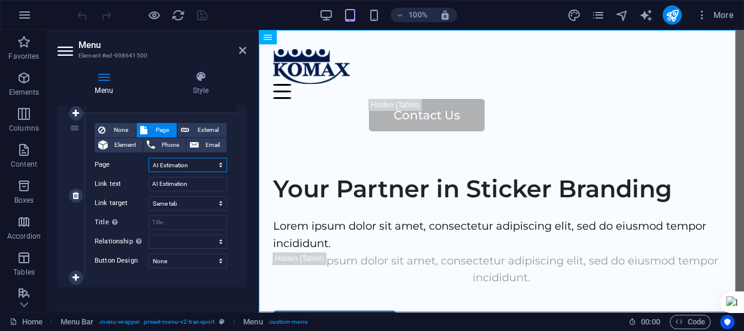
click at [160, 164] on select "Home Legal Notice Privacy Subpage AI Estimation Home" at bounding box center [188, 165] width 79 height 14
click at [129, 139] on span "Element" at bounding box center [125, 145] width 28 height 14
select select
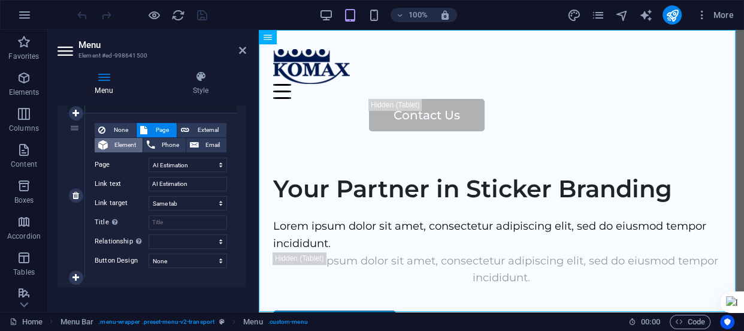
select select
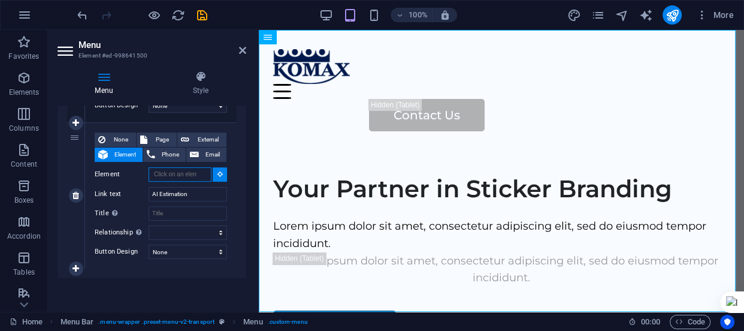
scroll to position [425, 0]
click at [158, 192] on input "AI Estimation" at bounding box center [188, 195] width 79 height 14
type input "Estimation"
select select
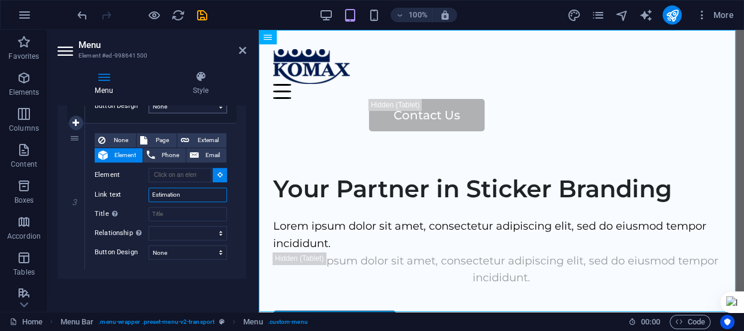
select select
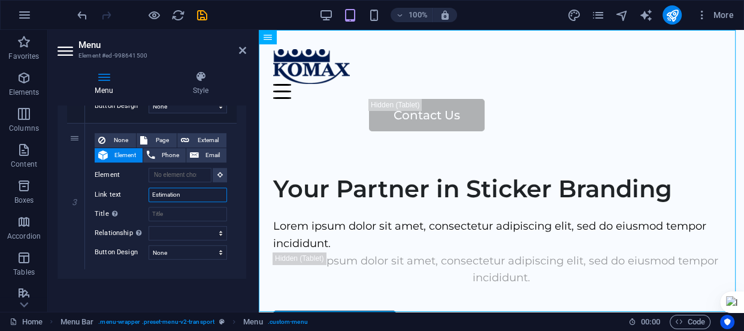
type input "Estimation"
click at [171, 303] on div "Menu Style Menu Auto Custom Create custom menu items for this menu. Recommended…" at bounding box center [152, 186] width 208 height 250
click at [154, 134] on span "Page" at bounding box center [162, 140] width 22 height 14
select select
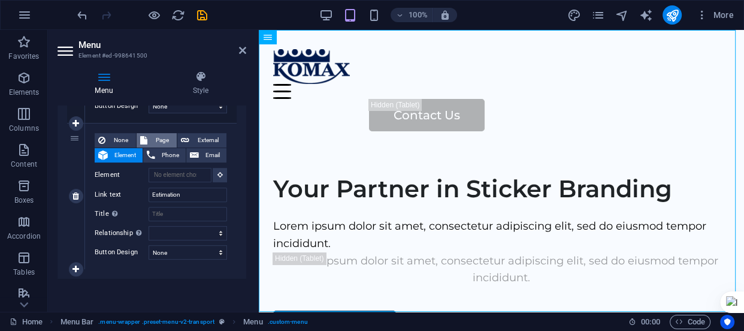
select select
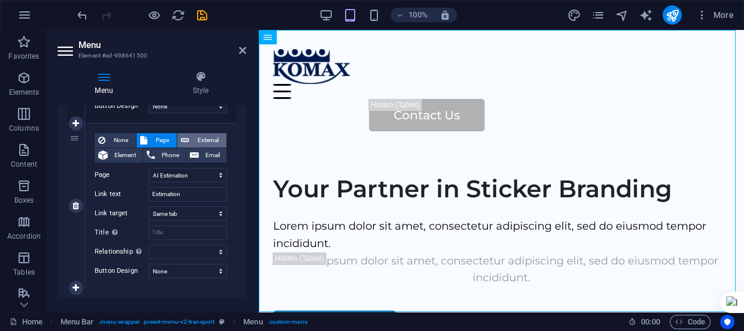
click at [200, 139] on span "External" at bounding box center [208, 140] width 30 height 14
select select
select select "blank"
select select
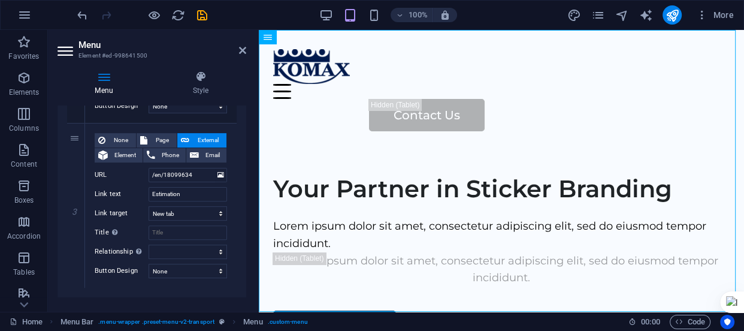
click at [160, 293] on div "1 None Page External Element Phone Email Page Home Legal Notice Privacy Subpage…" at bounding box center [152, 40] width 189 height 513
click at [198, 18] on icon "save" at bounding box center [202, 15] width 14 height 14
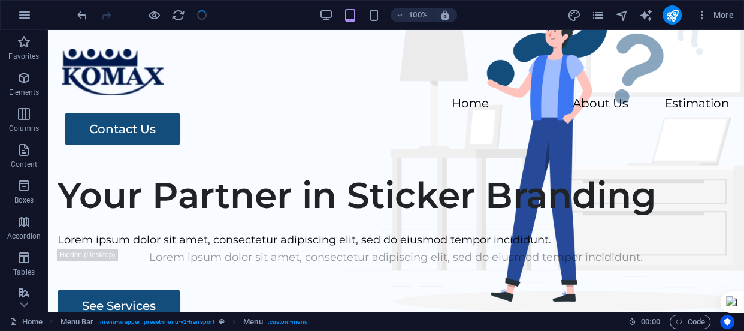
checkbox input "false"
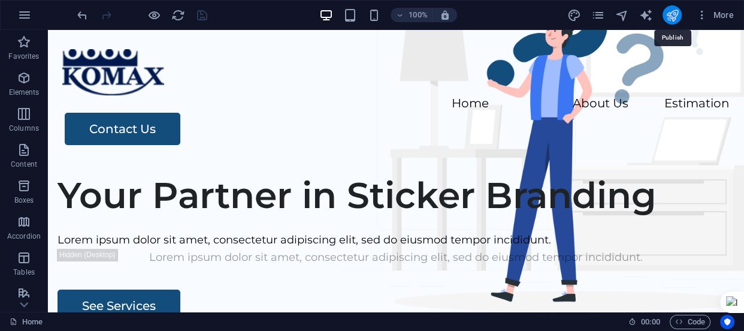
click at [672, 16] on icon "publish" at bounding box center [672, 15] width 14 height 14
